Goal: Task Accomplishment & Management: Complete application form

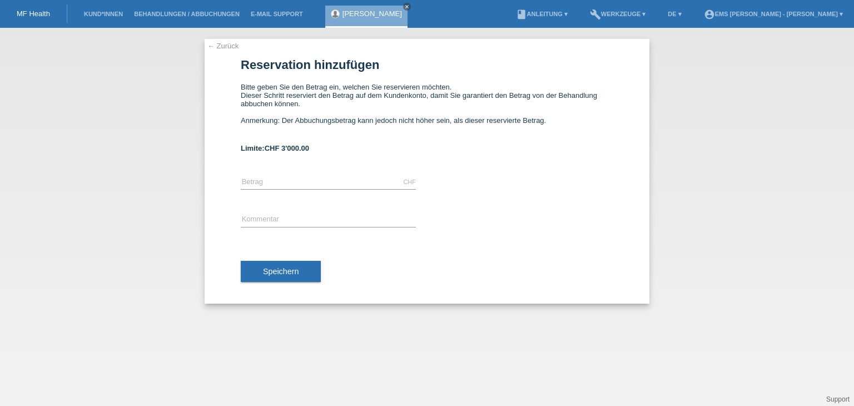
click at [224, 45] on link "← Zurück" at bounding box center [222, 46] width 31 height 8
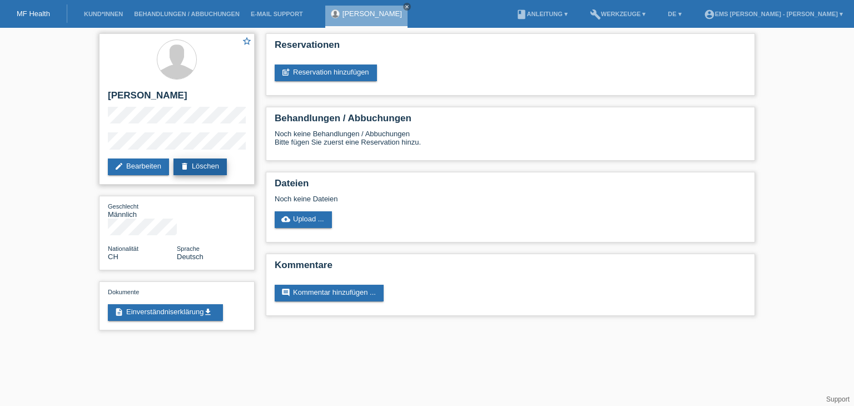
click at [205, 167] on link "delete Löschen" at bounding box center [199, 166] width 53 height 17
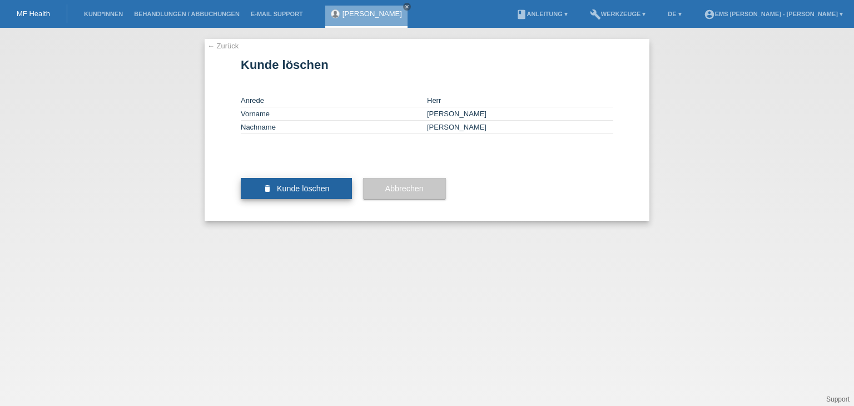
click at [305, 193] on span "Kunde löschen" at bounding box center [303, 188] width 53 height 9
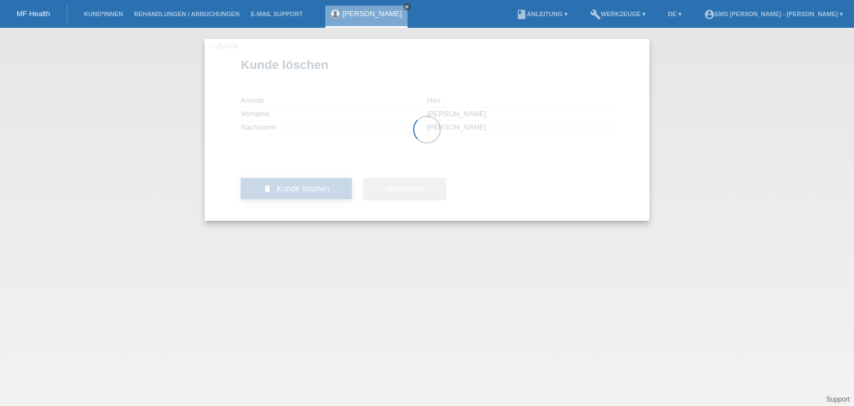
click at [305, 221] on div at bounding box center [427, 130] width 445 height 182
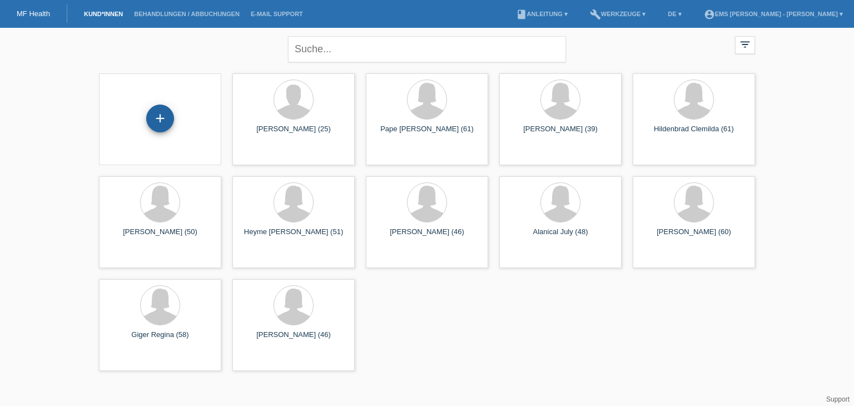
click at [156, 121] on div "+" at bounding box center [160, 119] width 28 height 28
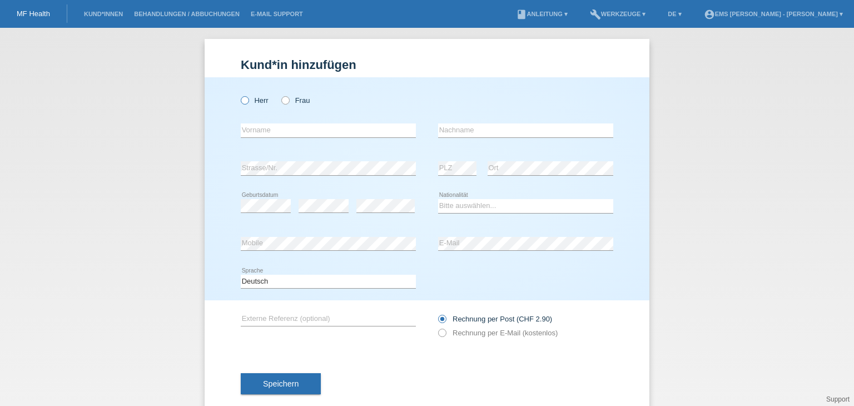
click at [239, 95] on icon at bounding box center [239, 95] width 0 height 0
click at [241, 103] on input "Herr" at bounding box center [244, 99] width 7 height 7
radio input "true"
click at [461, 200] on select "Bitte auswählen... Schweiz Deutschland Liechtenstein Österreich ------------ Af…" at bounding box center [525, 205] width 175 height 13
select select "CH"
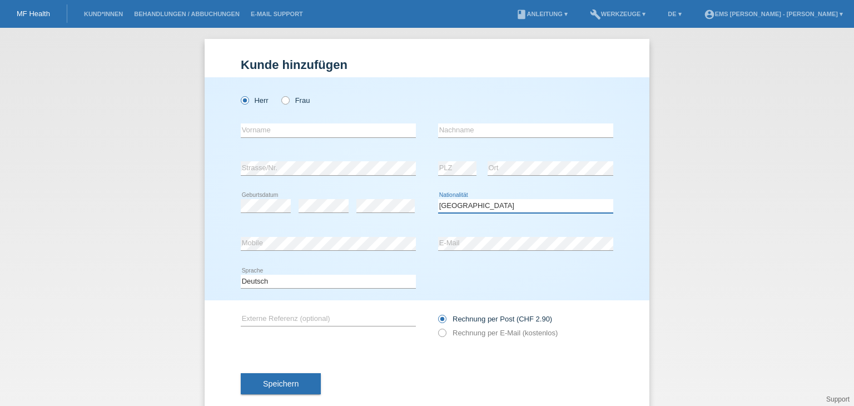
click at [438, 199] on select "Bitte auswählen... Schweiz Deutschland Liechtenstein Österreich ------------ Af…" at bounding box center [525, 205] width 175 height 13
click at [248, 132] on input "text" at bounding box center [328, 130] width 175 height 14
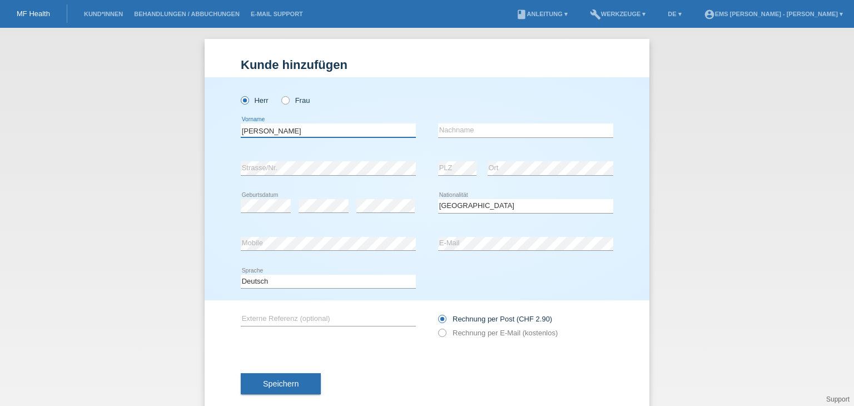
type input "[PERSON_NAME]"
click at [451, 132] on input "text" at bounding box center [525, 130] width 175 height 14
type input "[PERSON_NAME]"
click at [369, 196] on div "error" at bounding box center [385, 206] width 58 height 38
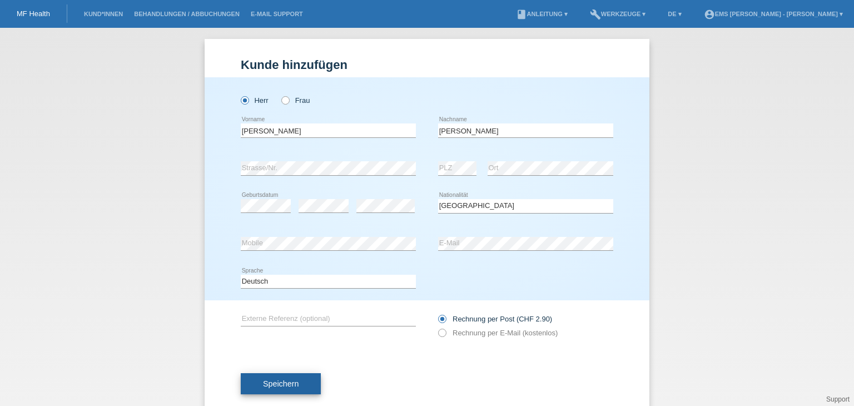
click at [282, 385] on span "Speichern" at bounding box center [281, 383] width 36 height 9
click at [281, 380] on span "Speichern" at bounding box center [281, 383] width 36 height 9
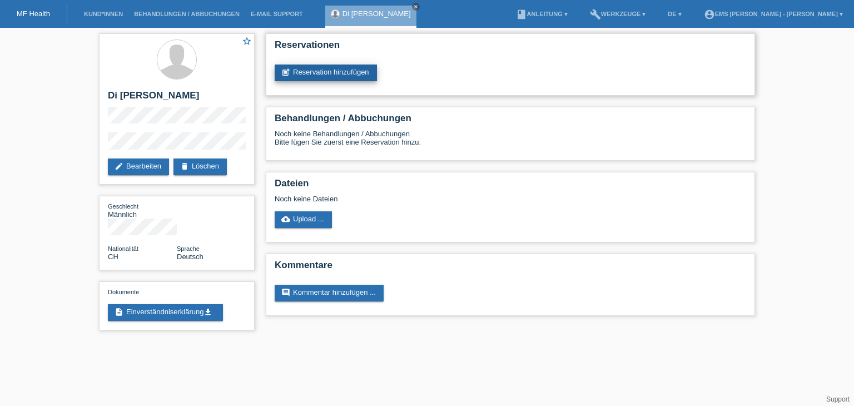
click at [335, 72] on link "post_add Reservation hinzufügen" at bounding box center [326, 72] width 102 height 17
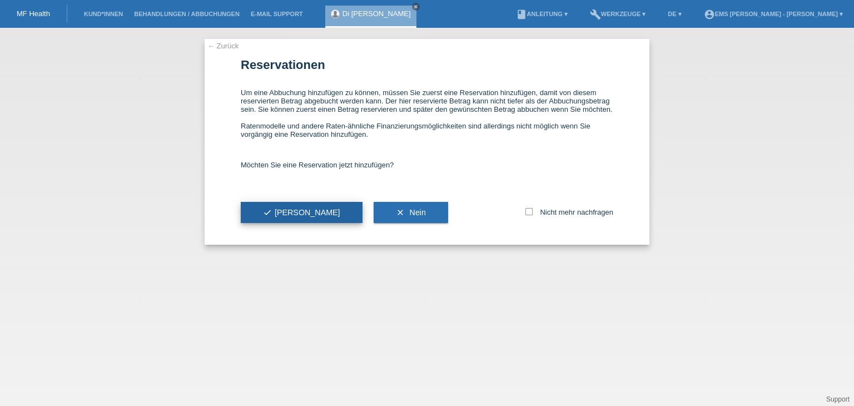
click at [274, 214] on span "check Ja" at bounding box center [301, 212] width 77 height 9
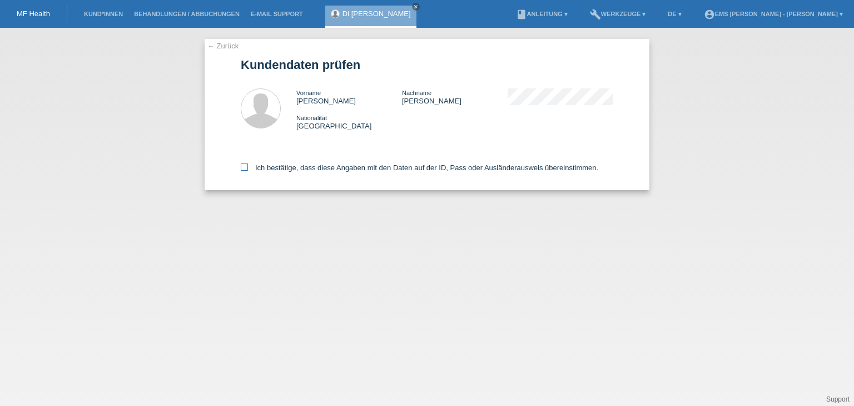
drag, startPoint x: 245, startPoint y: 163, endPoint x: 245, endPoint y: 170, distance: 6.7
click at [245, 170] on div "Ich bestätige, dass diese Angaben mit den Daten auf der ID, Pass oder Ausländer…" at bounding box center [427, 165] width 373 height 49
click at [243, 167] on icon at bounding box center [244, 166] width 7 height 7
click at [243, 167] on input "Ich bestätige, dass diese Angaben mit den Daten auf der ID, Pass oder Ausländer…" at bounding box center [244, 166] width 7 height 7
checkbox input "true"
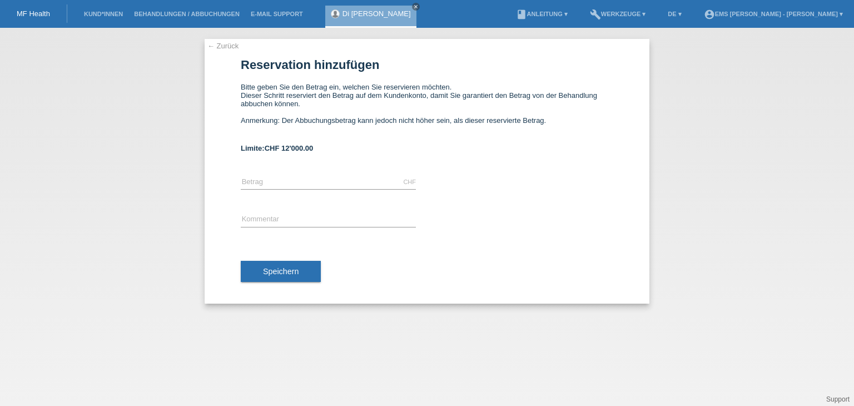
click at [226, 47] on link "← Zurück" at bounding box center [222, 46] width 31 height 8
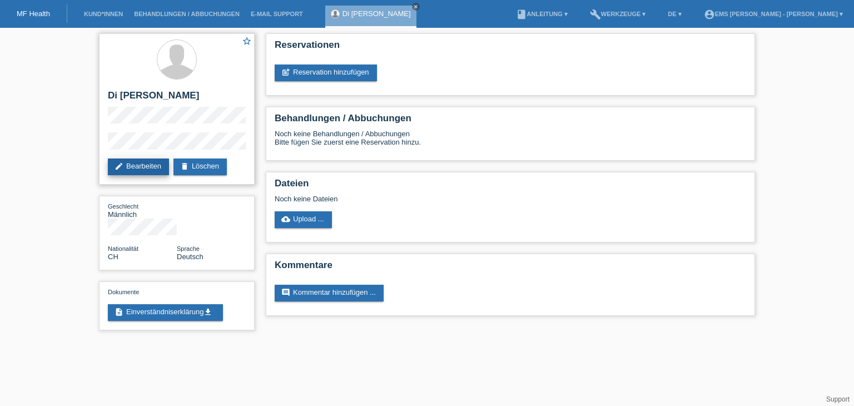
click at [140, 165] on link "edit Bearbeiten" at bounding box center [138, 166] width 61 height 17
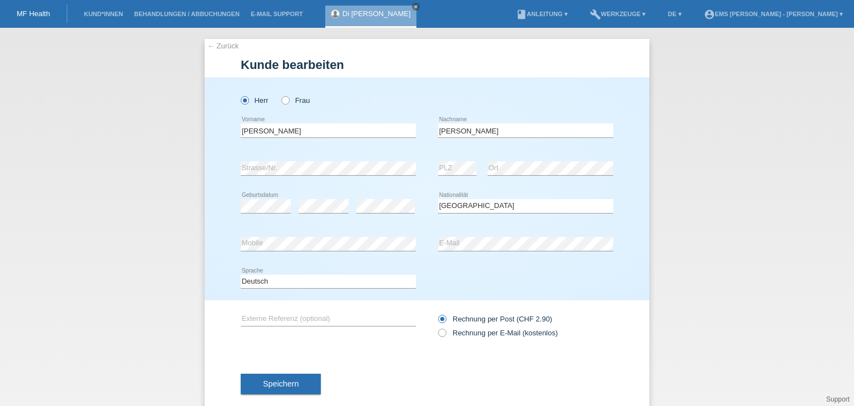
select select "CH"
click at [280, 384] on span "Speichern" at bounding box center [281, 383] width 36 height 9
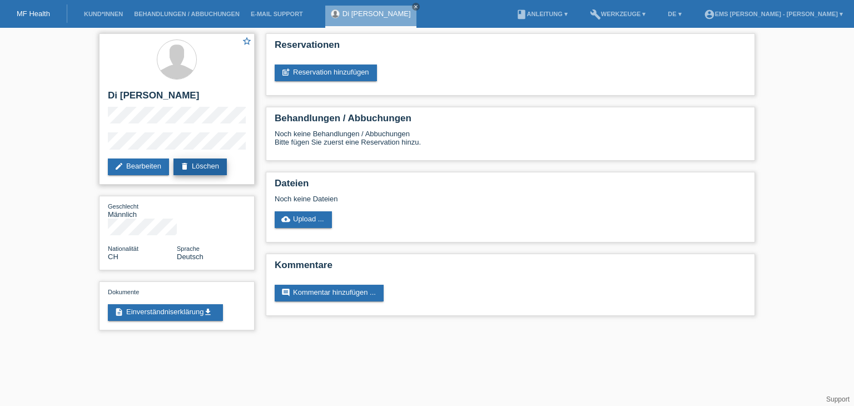
click at [204, 166] on link "delete Löschen" at bounding box center [199, 166] width 53 height 17
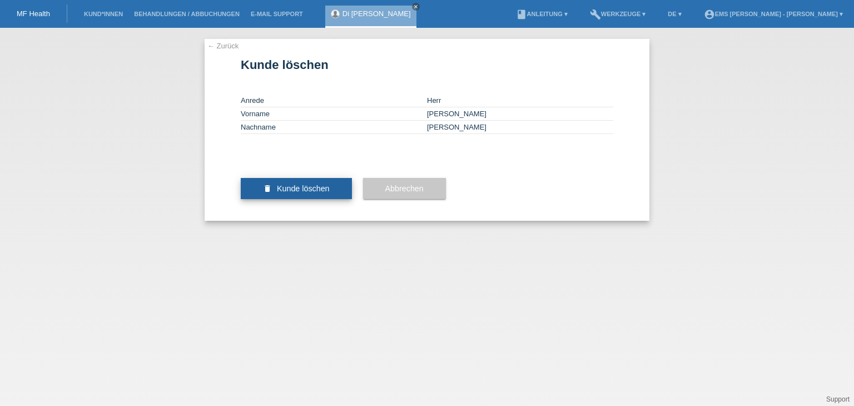
click at [311, 193] on span "Kunde löschen" at bounding box center [303, 188] width 53 height 9
